Goal: Communication & Community: Answer question/provide support

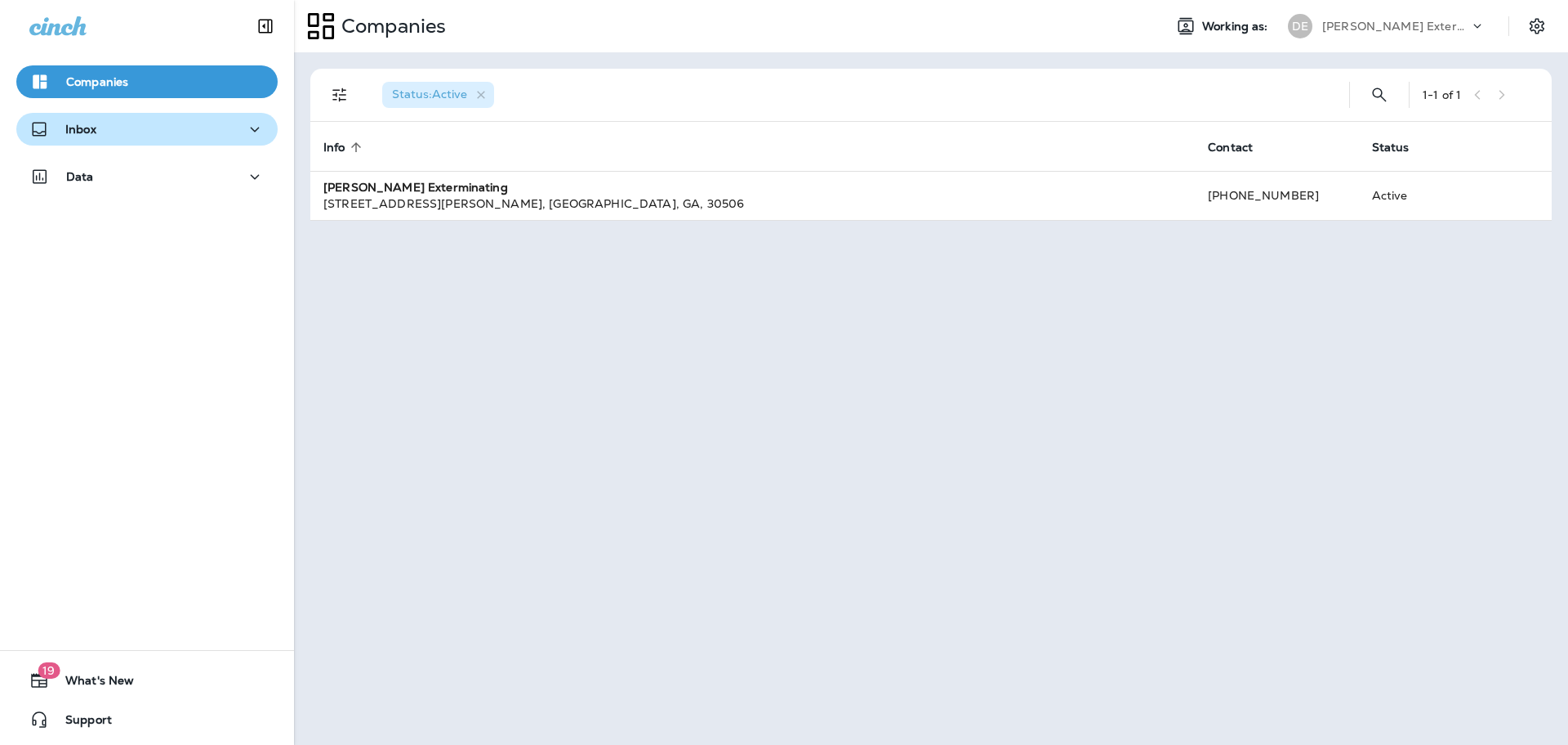
click at [248, 134] on icon "button" at bounding box center [254, 129] width 20 height 21
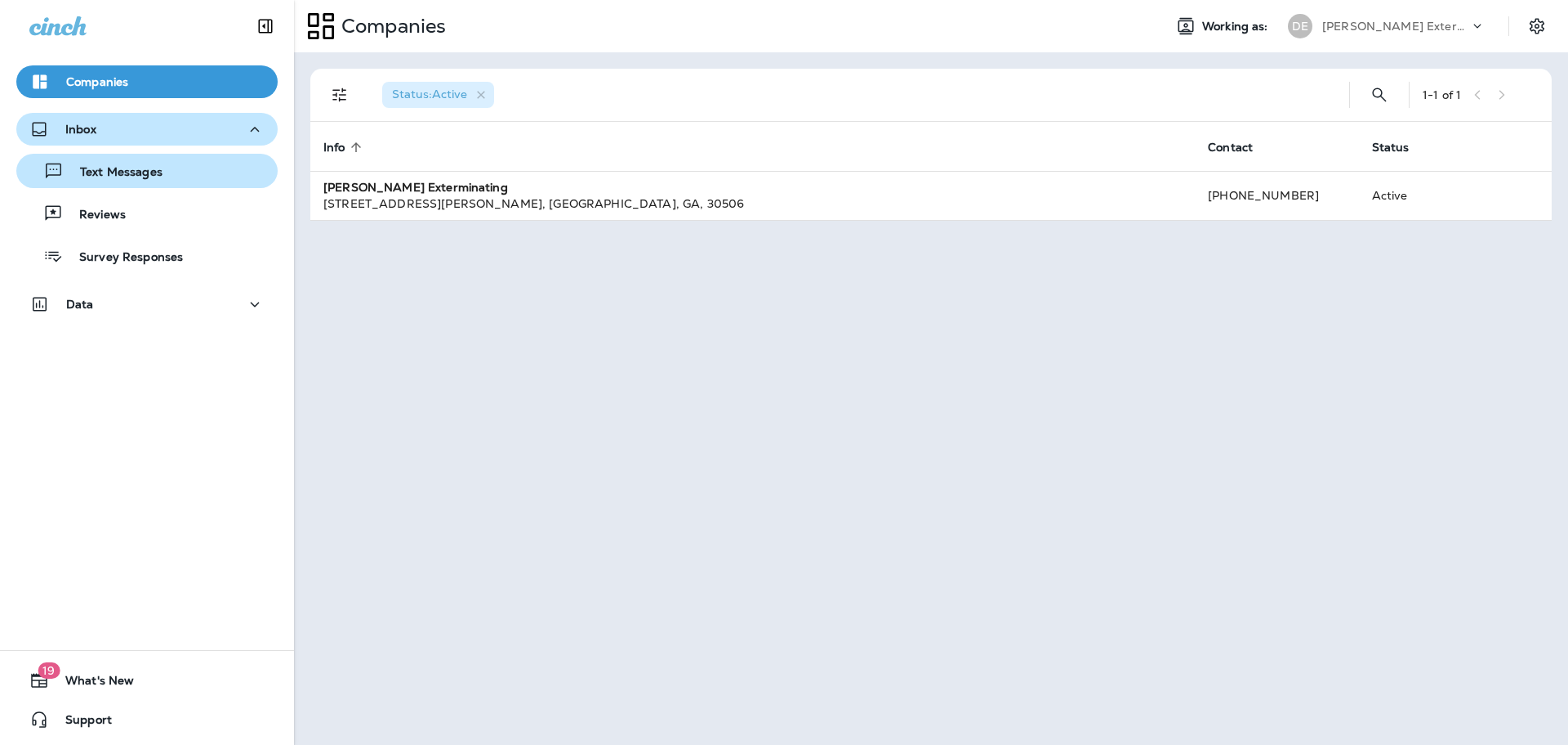
click at [185, 173] on div "Text Messages" at bounding box center [147, 170] width 248 height 24
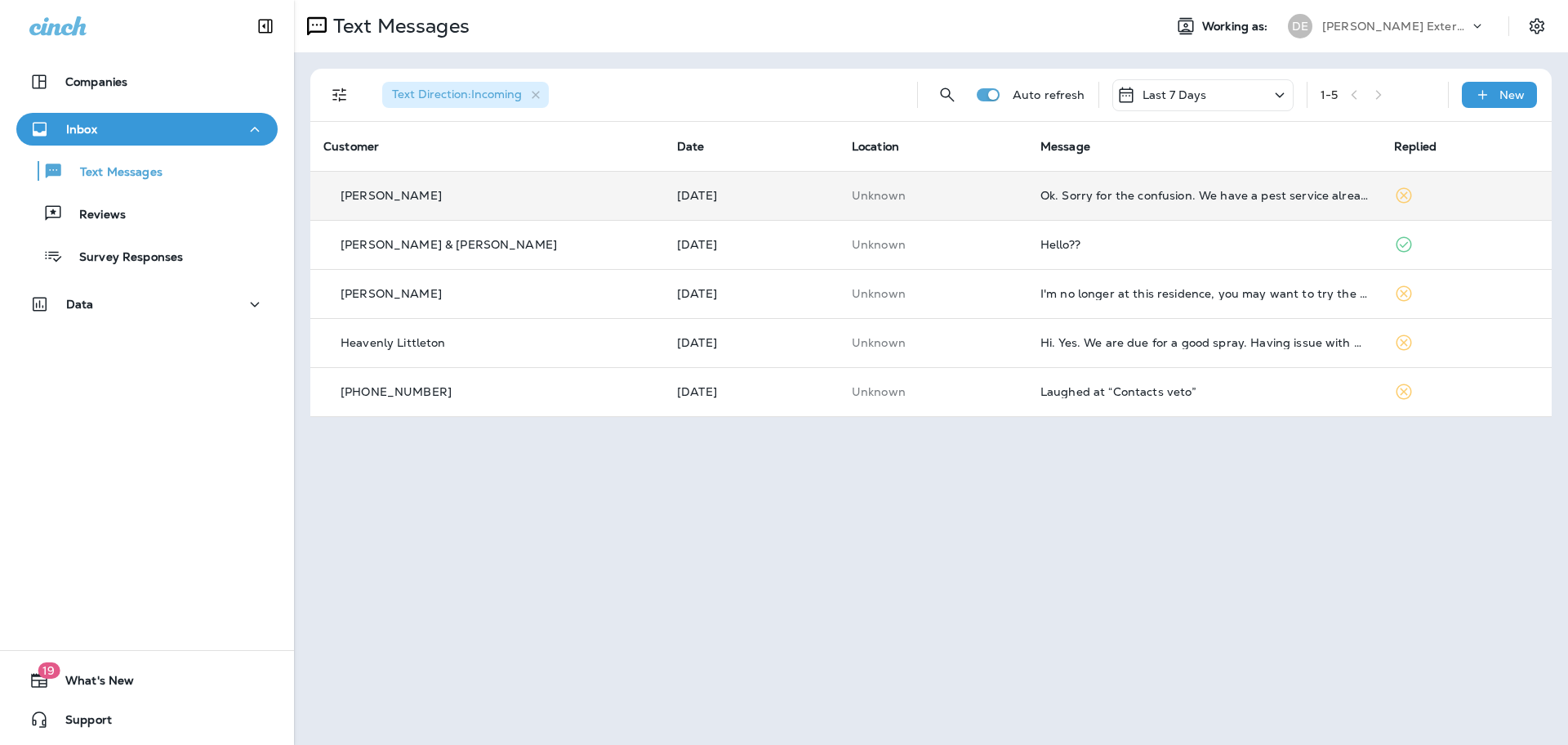
click at [347, 181] on td "[PERSON_NAME]" at bounding box center [487, 195] width 354 height 49
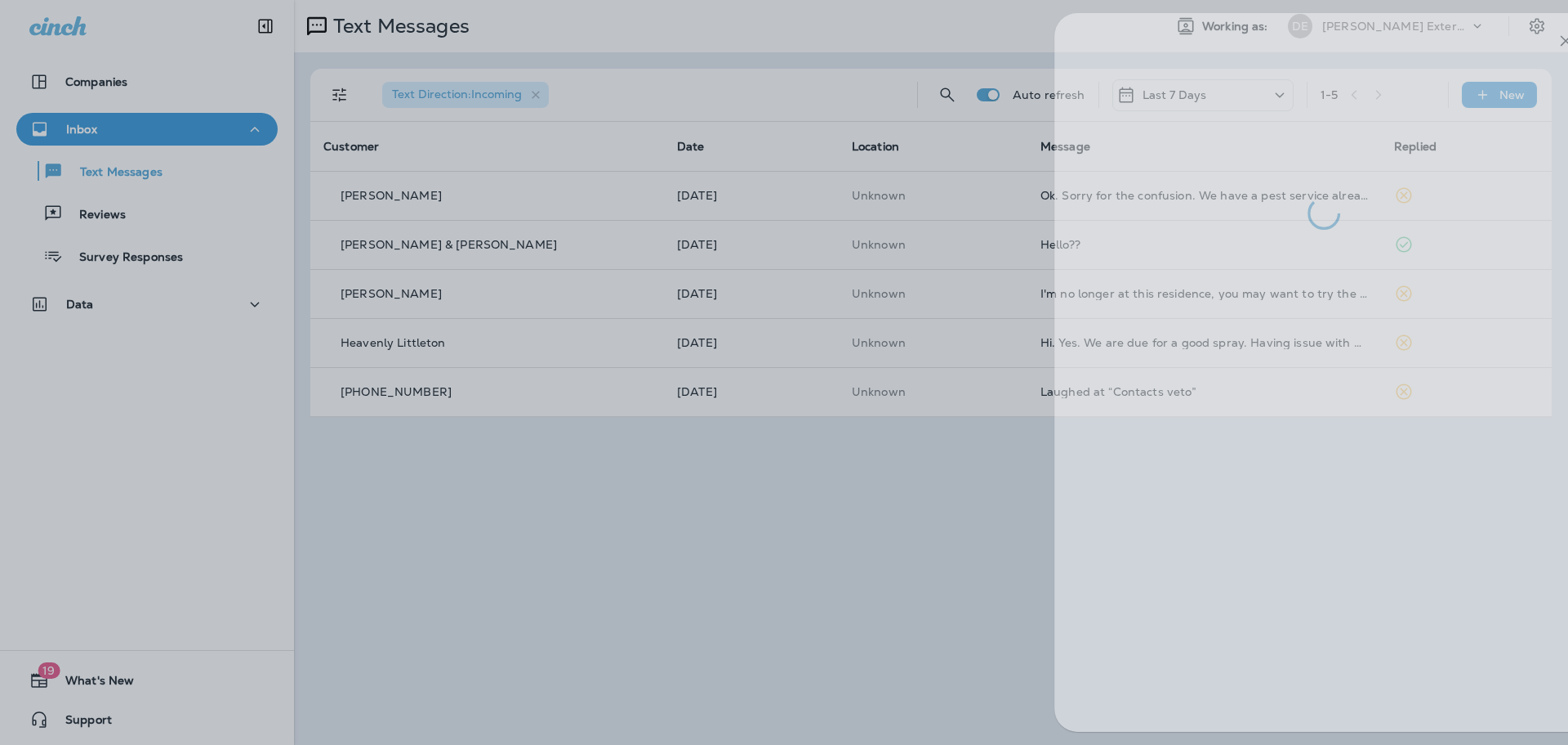
click at [762, 560] on div at bounding box center [831, 372] width 1568 height 745
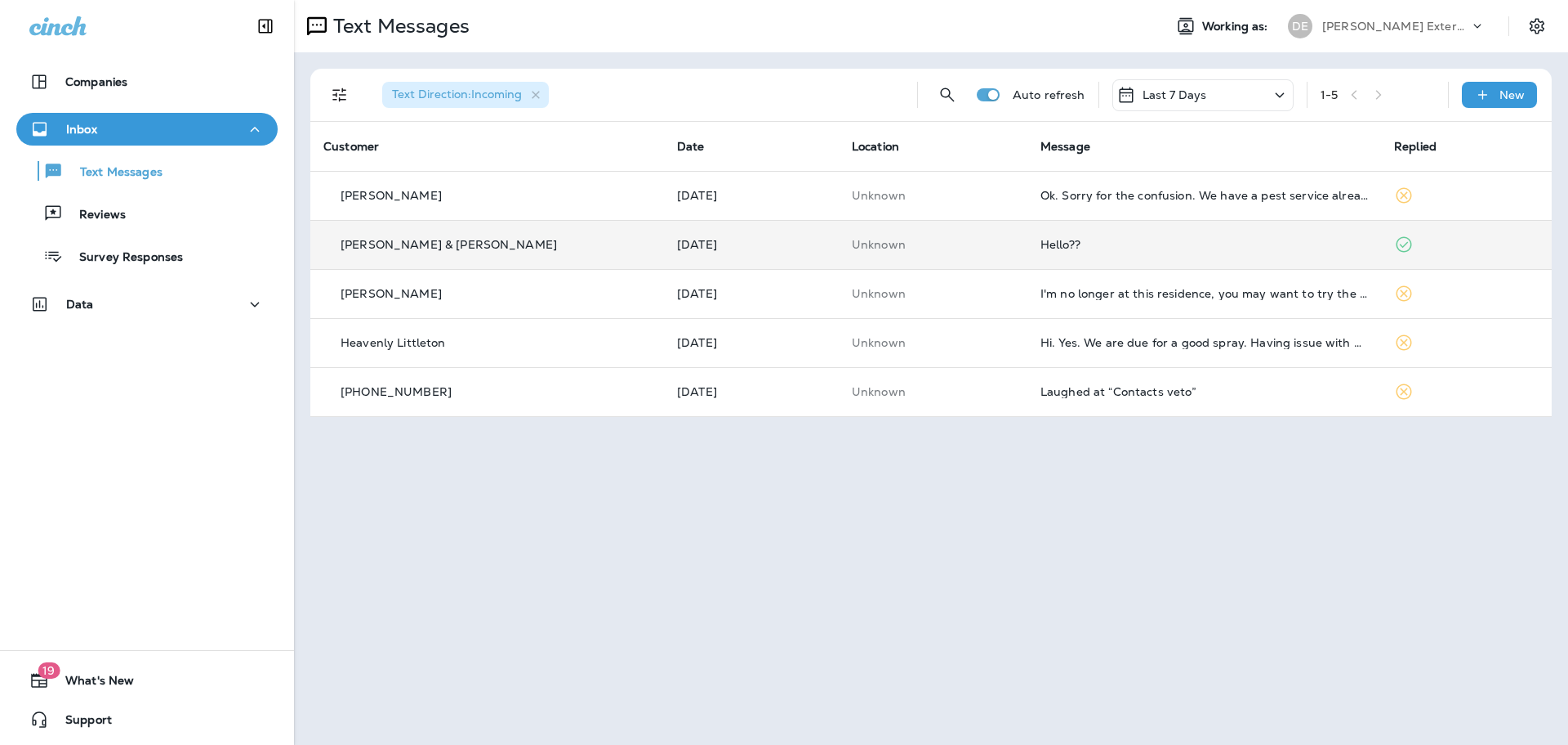
click at [564, 238] on div "[PERSON_NAME] & [PERSON_NAME]" at bounding box center [487, 244] width 328 height 17
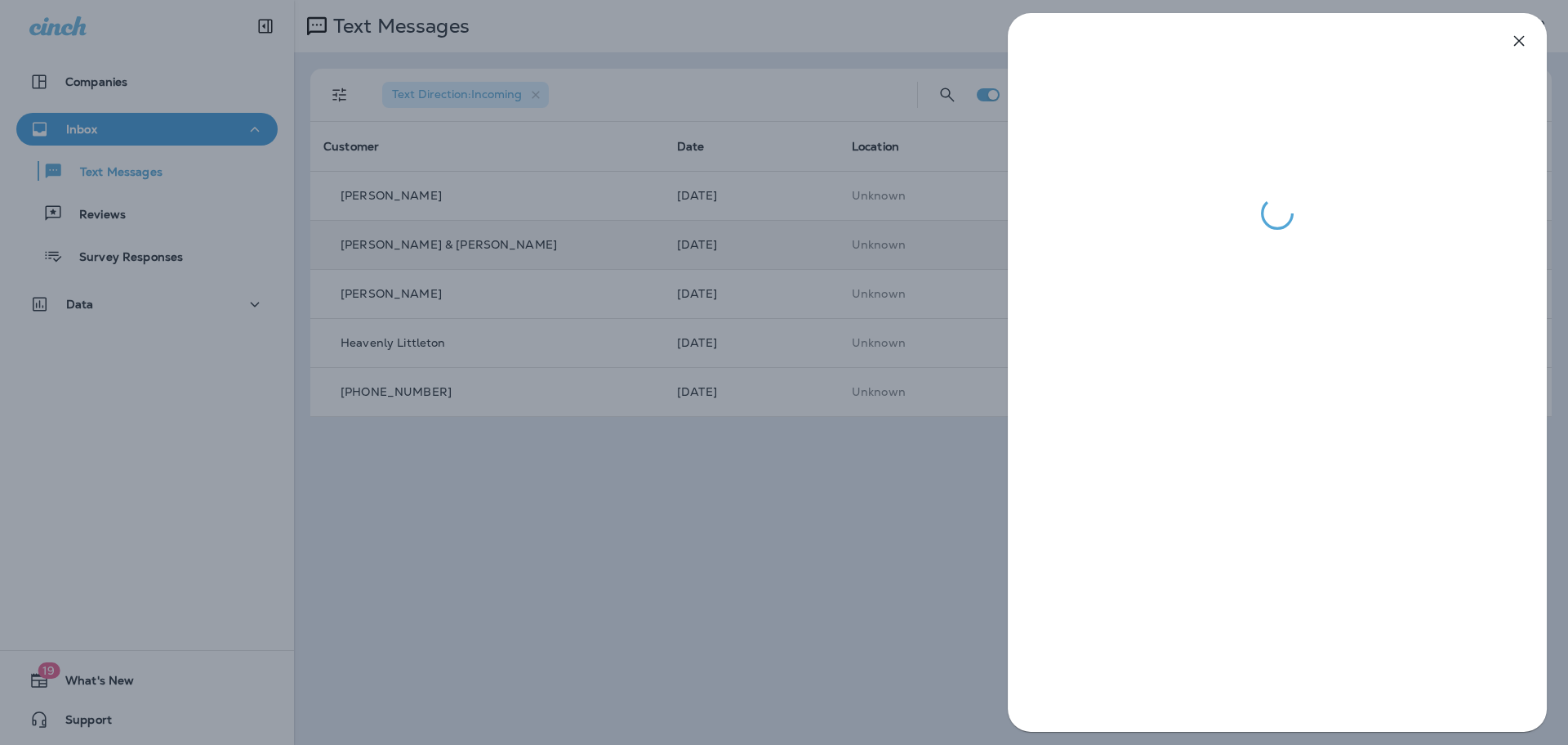
click at [862, 590] on div at bounding box center [784, 372] width 1568 height 745
